Goal: Book appointment/travel/reservation

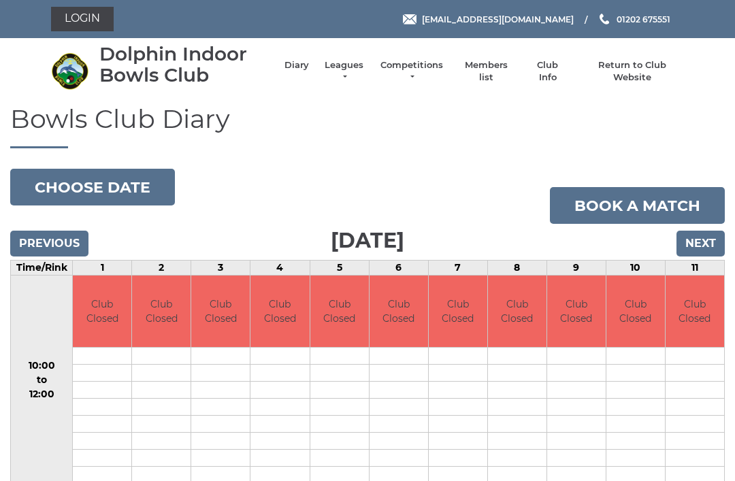
click at [712, 244] on input "Next" at bounding box center [700, 244] width 48 height 26
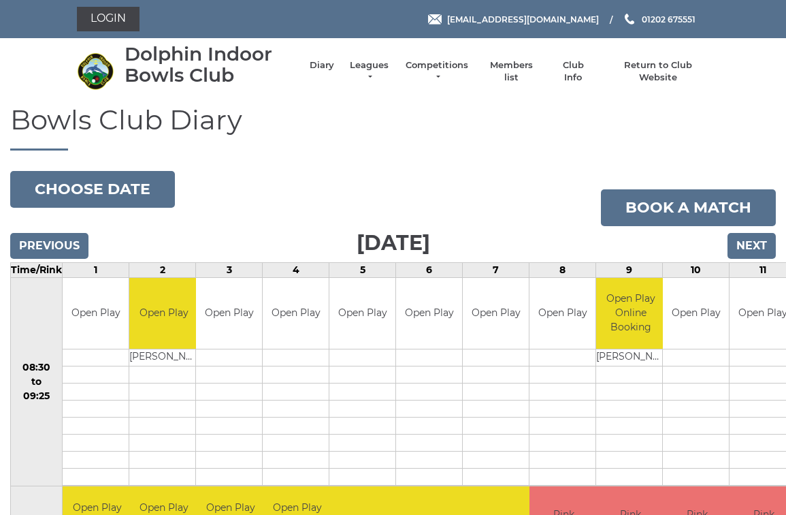
click at [764, 245] on input "Next" at bounding box center [752, 246] width 48 height 26
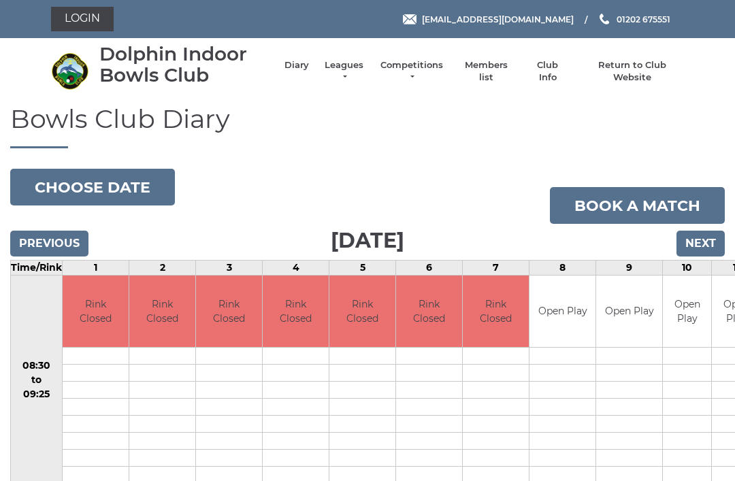
click at [67, 240] on input "Previous" at bounding box center [49, 244] width 78 height 26
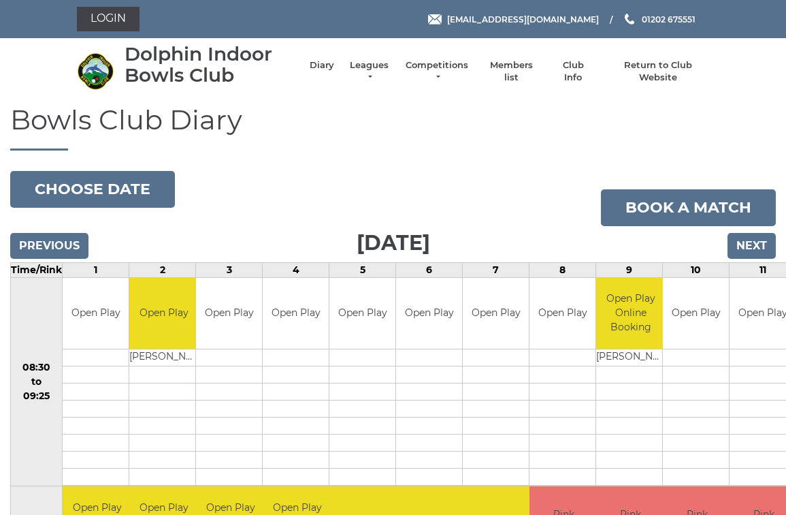
click at [758, 246] on input "Next" at bounding box center [752, 246] width 48 height 26
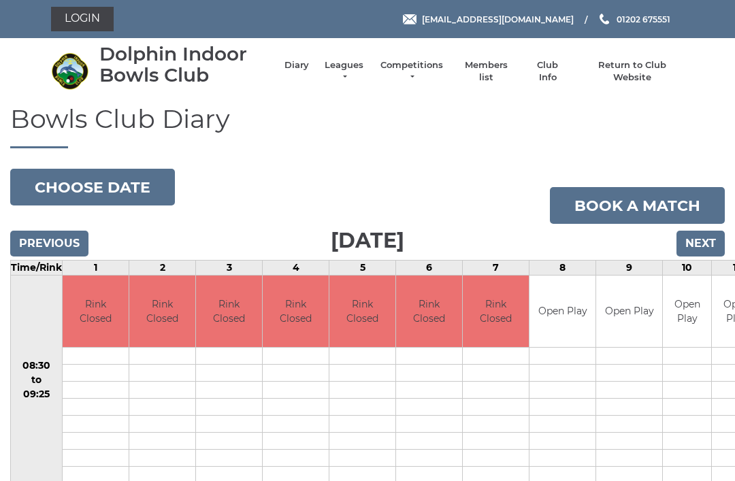
click at [712, 232] on input "Next" at bounding box center [700, 244] width 48 height 26
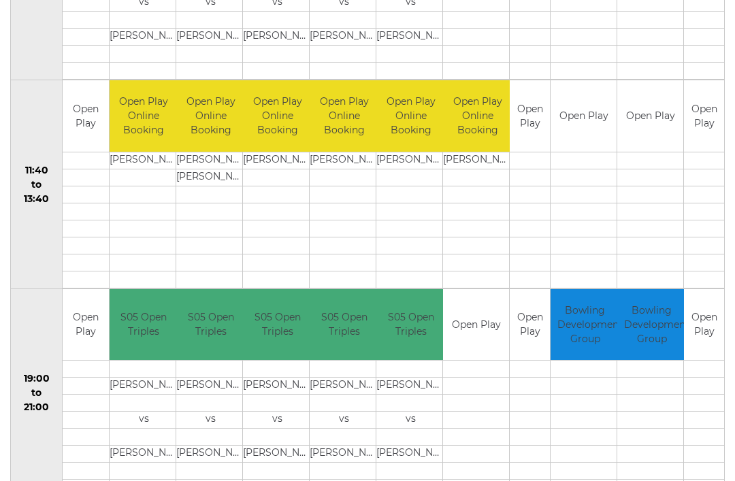
scroll to position [619, 0]
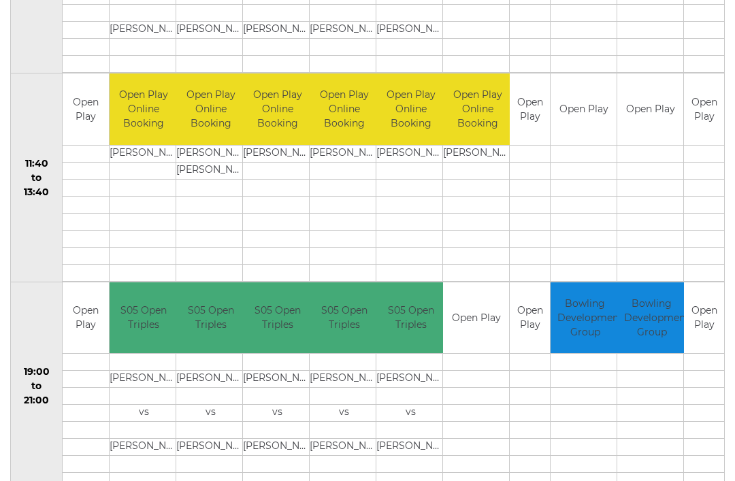
click at [711, 402] on td at bounding box center [704, 396] width 40 height 17
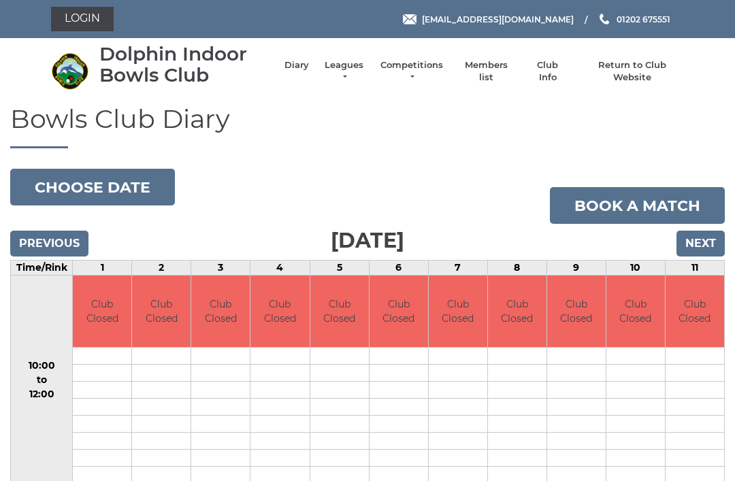
click at [713, 239] on input "Next" at bounding box center [700, 244] width 48 height 26
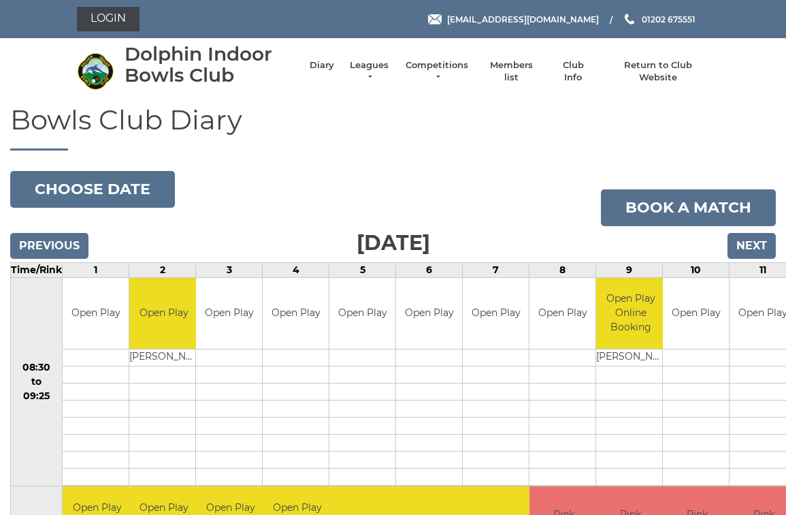
scroll to position [5, 0]
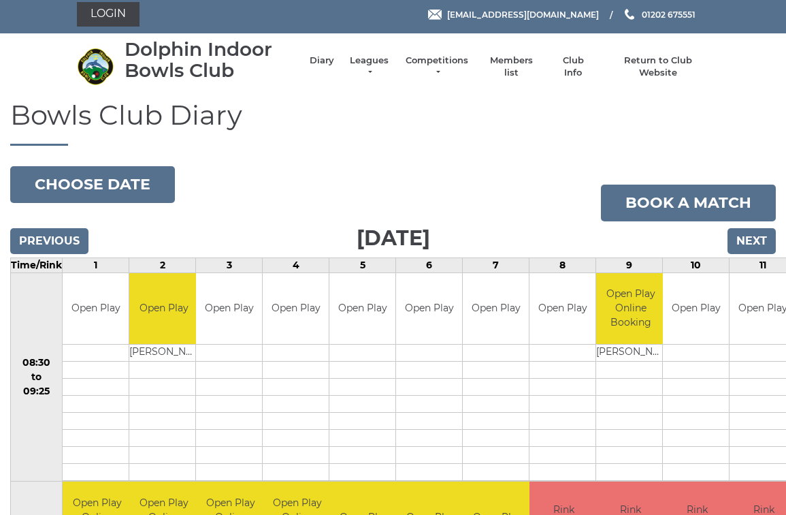
click at [765, 240] on input "Next" at bounding box center [752, 241] width 48 height 26
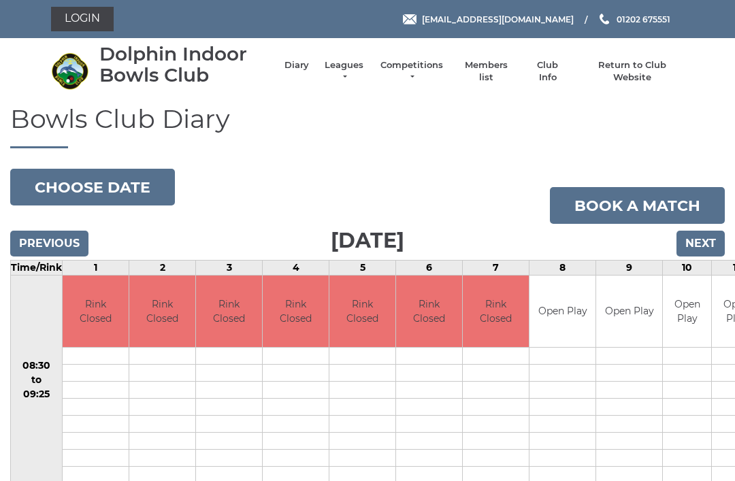
click at [715, 233] on input "Next" at bounding box center [700, 244] width 48 height 26
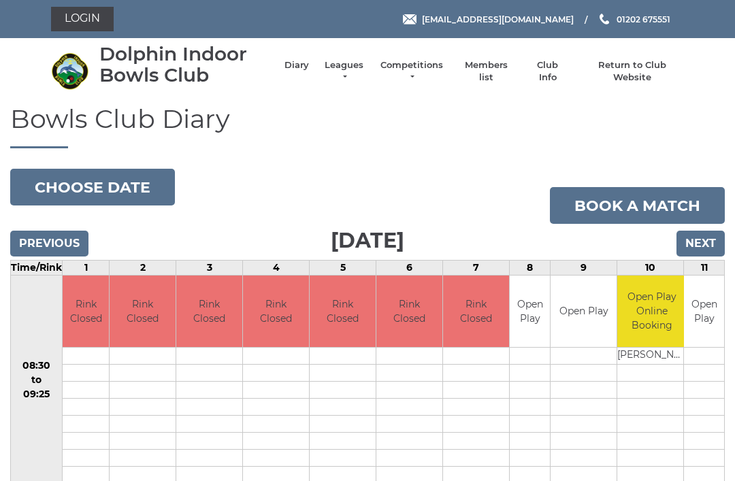
click at [651, 73] on link "Return to Club Website" at bounding box center [632, 71] width 103 height 25
